Goal: Transaction & Acquisition: Purchase product/service

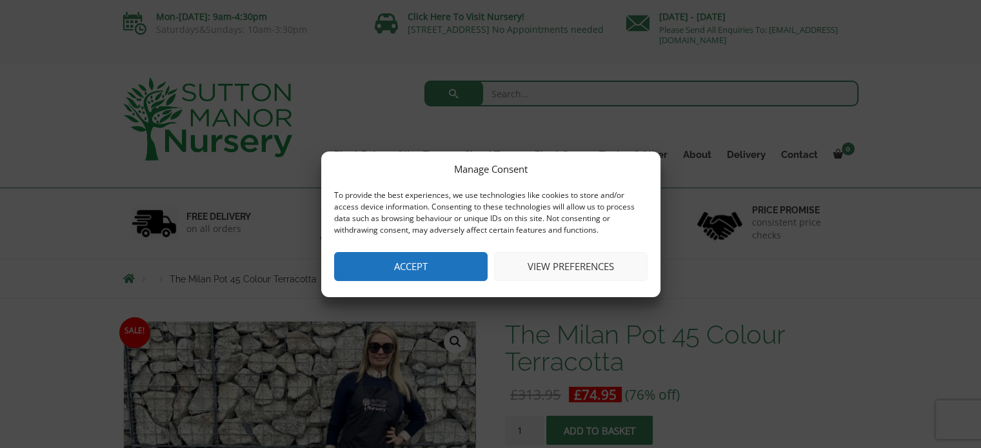
click at [550, 263] on button "View preferences" at bounding box center [571, 266] width 154 height 29
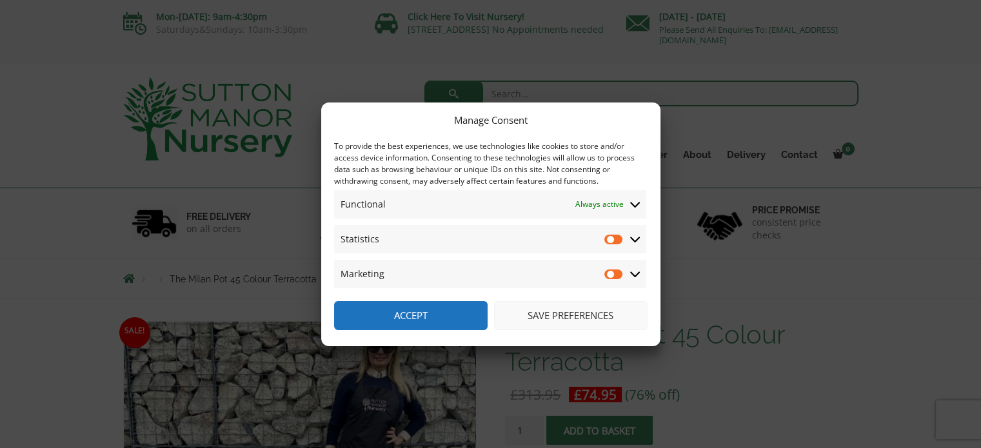
click at [639, 237] on icon at bounding box center [635, 240] width 10 height 12
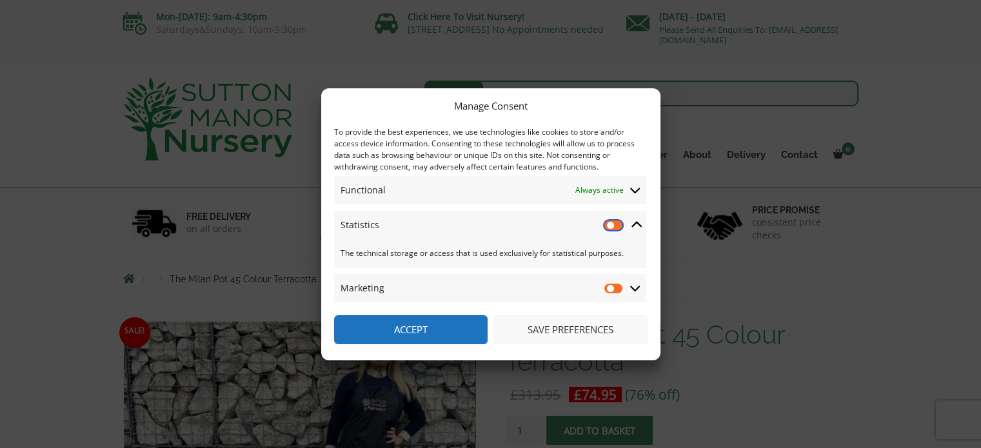
click at [612, 224] on input "Statistics" at bounding box center [614, 225] width 19 height 13
checkbox input "true"
click at [612, 287] on input "Marketing" at bounding box center [614, 288] width 19 height 13
click at [614, 286] on input "Marketing" at bounding box center [614, 288] width 19 height 13
checkbox input "false"
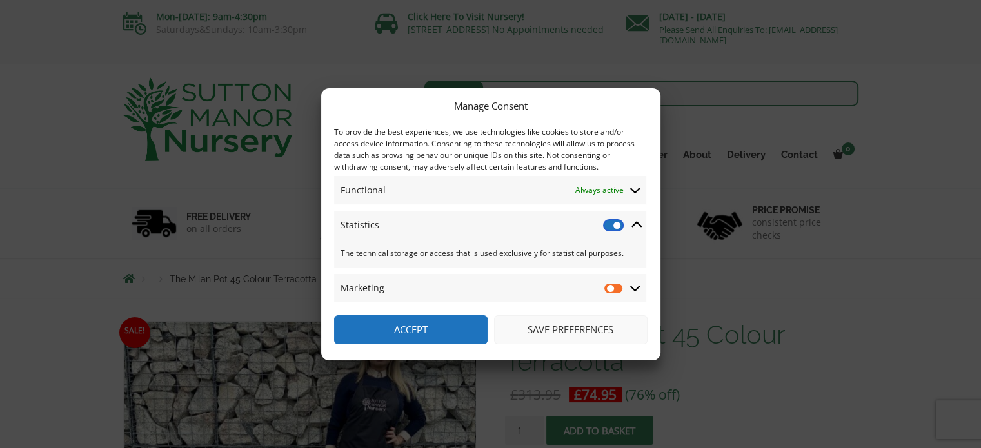
click at [612, 223] on input "Statistics" at bounding box center [614, 225] width 19 height 13
checkbox input "false"
click at [446, 325] on button "Accept" at bounding box center [411, 330] width 154 height 29
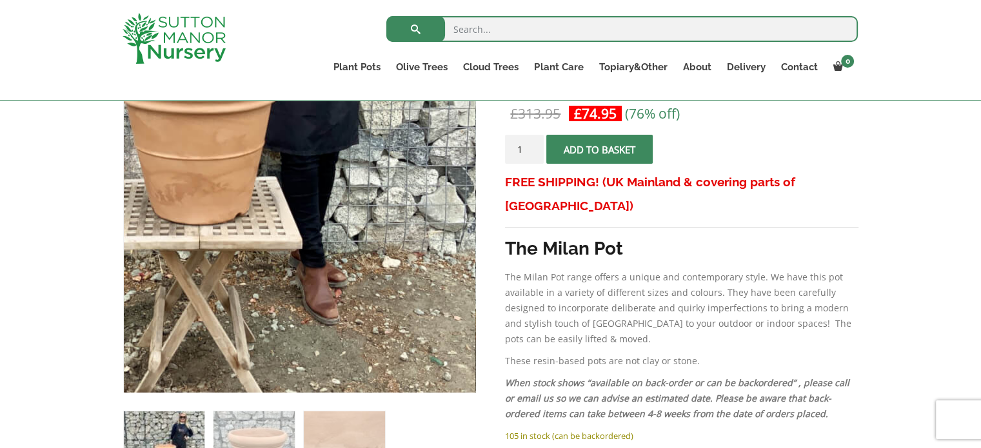
scroll to position [387, 0]
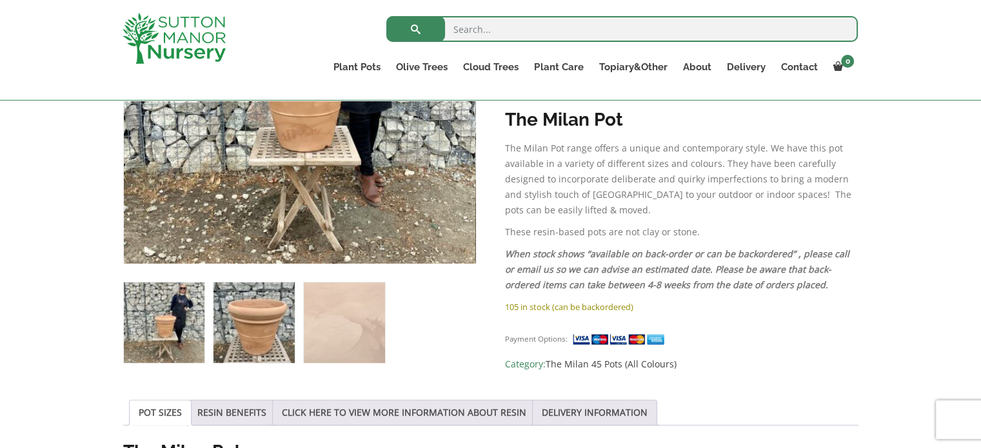
click at [250, 323] on img at bounding box center [254, 323] width 81 height 81
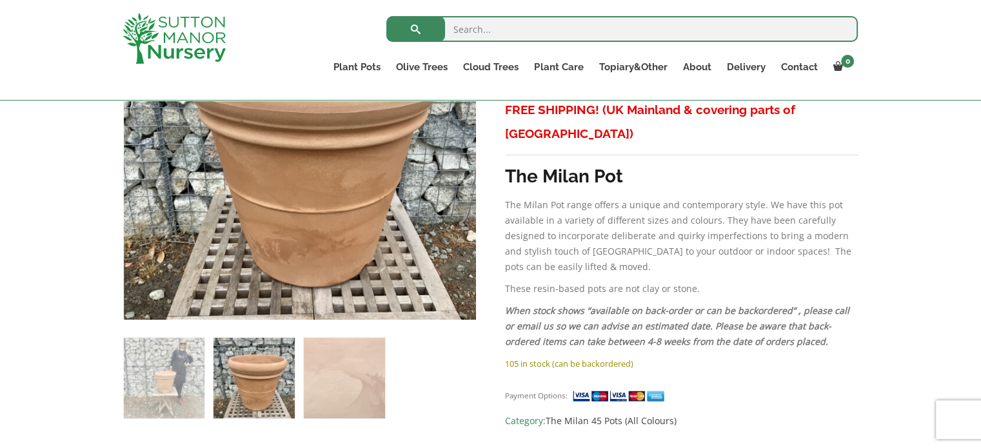
scroll to position [258, 0]
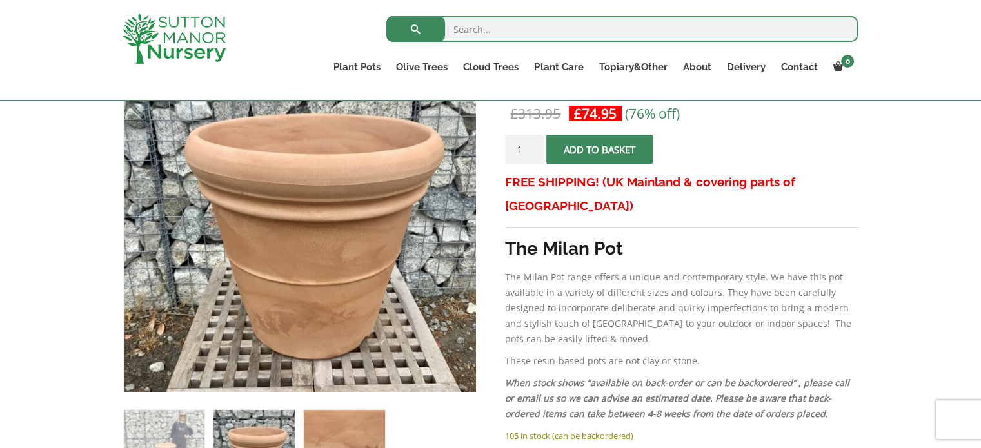
click at [332, 422] on img at bounding box center [344, 450] width 81 height 81
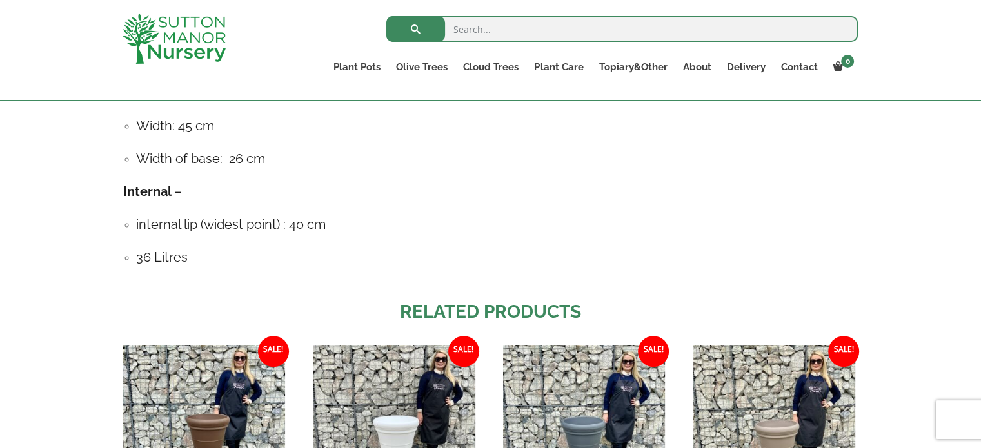
scroll to position [645, 0]
